Goal: Communication & Community: Share content

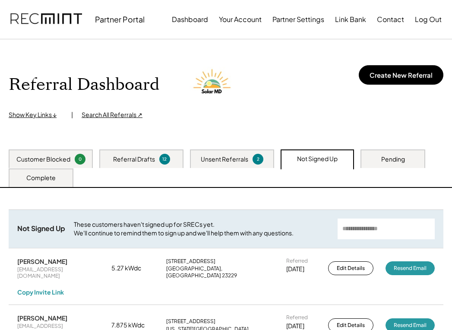
click at [213, 155] on div "Unsent Referrals" at bounding box center [224, 159] width 47 height 9
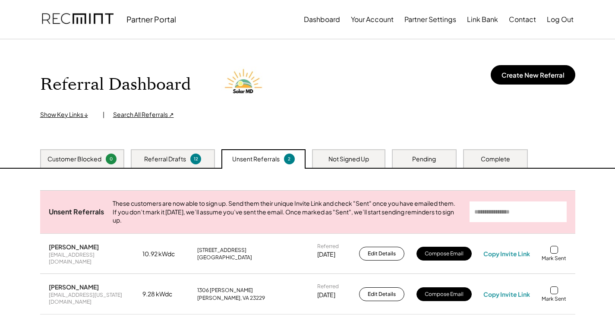
click at [368, 155] on div "Not Signed Up" at bounding box center [348, 159] width 41 height 9
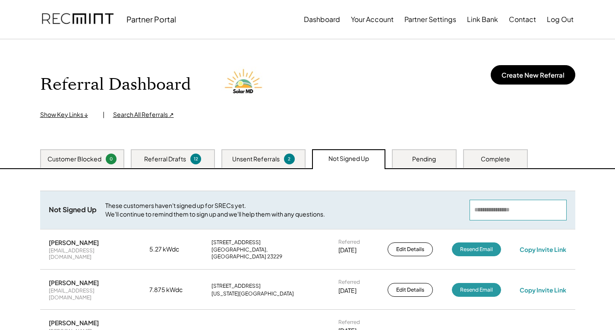
click at [451, 209] on input "input" at bounding box center [517, 210] width 97 height 21
paste input "**********"
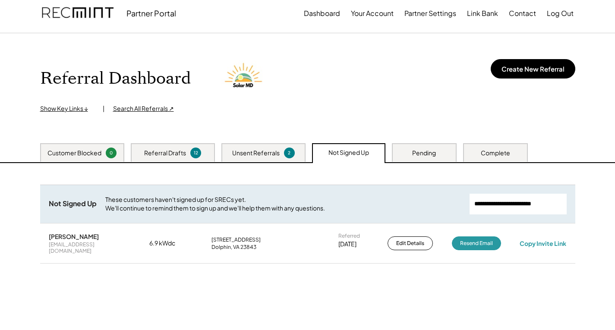
scroll to position [43, 0]
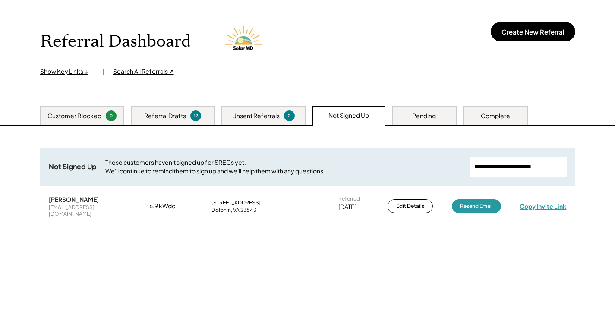
click at [451, 204] on div "Copy Invite Link" at bounding box center [542, 206] width 47 height 8
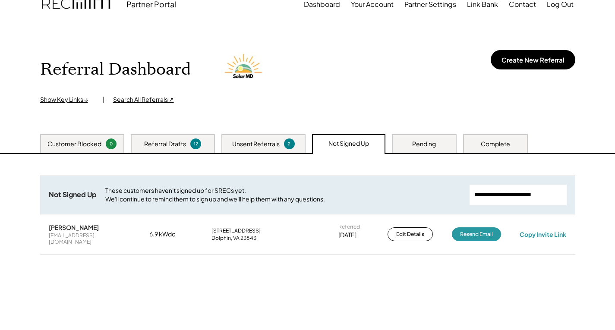
scroll to position [0, 0]
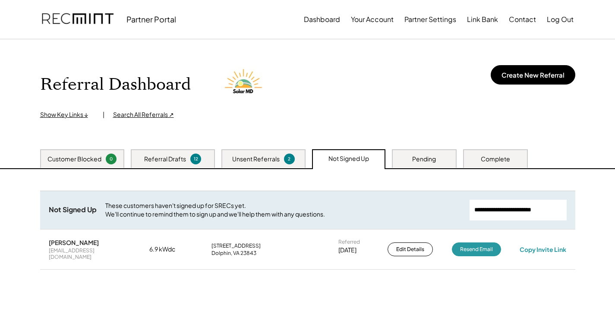
click at [451, 207] on input "input" at bounding box center [517, 210] width 97 height 21
click at [451, 210] on input "input" at bounding box center [517, 210] width 97 height 21
paste input "**********"
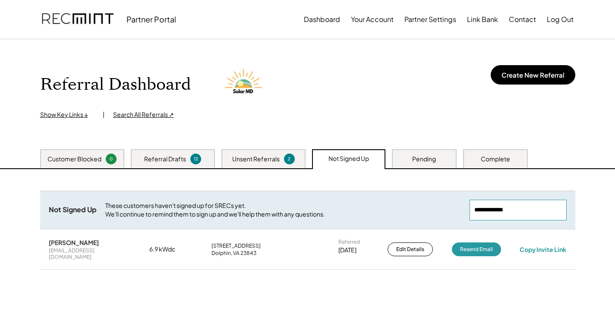
type input "**********"
drag, startPoint x: 104, startPoint y: 251, endPoint x: 38, endPoint y: 251, distance: 66.9
click at [38, 251] on div "Unsent Referrals These customers are now able to sign up. Send them their uniqu…" at bounding box center [307, 277] width 552 height 216
copy div "j3papab@gmail.com"
click at [451, 248] on div "Copy Invite Link" at bounding box center [542, 249] width 47 height 8
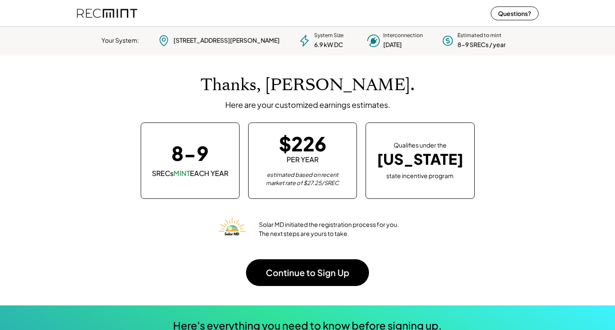
scroll to position [121, 241]
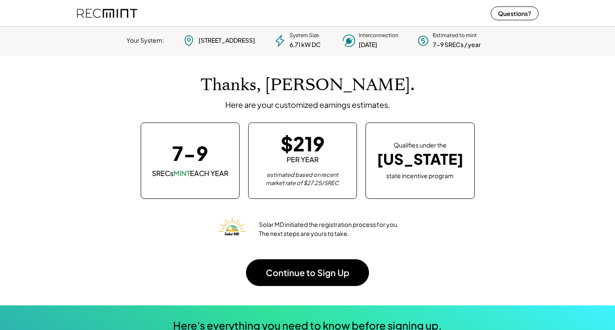
scroll to position [121, 241]
